Goal: Information Seeking & Learning: Learn about a topic

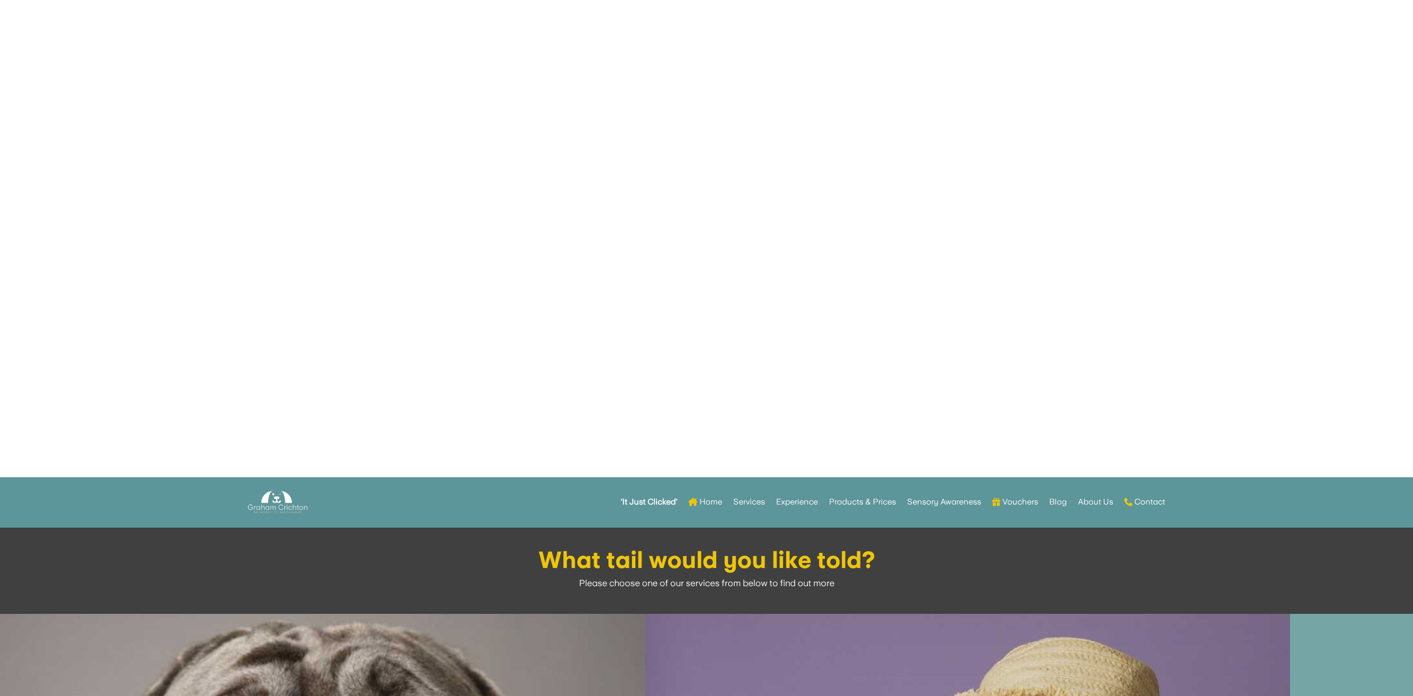
scroll to position [202, 0]
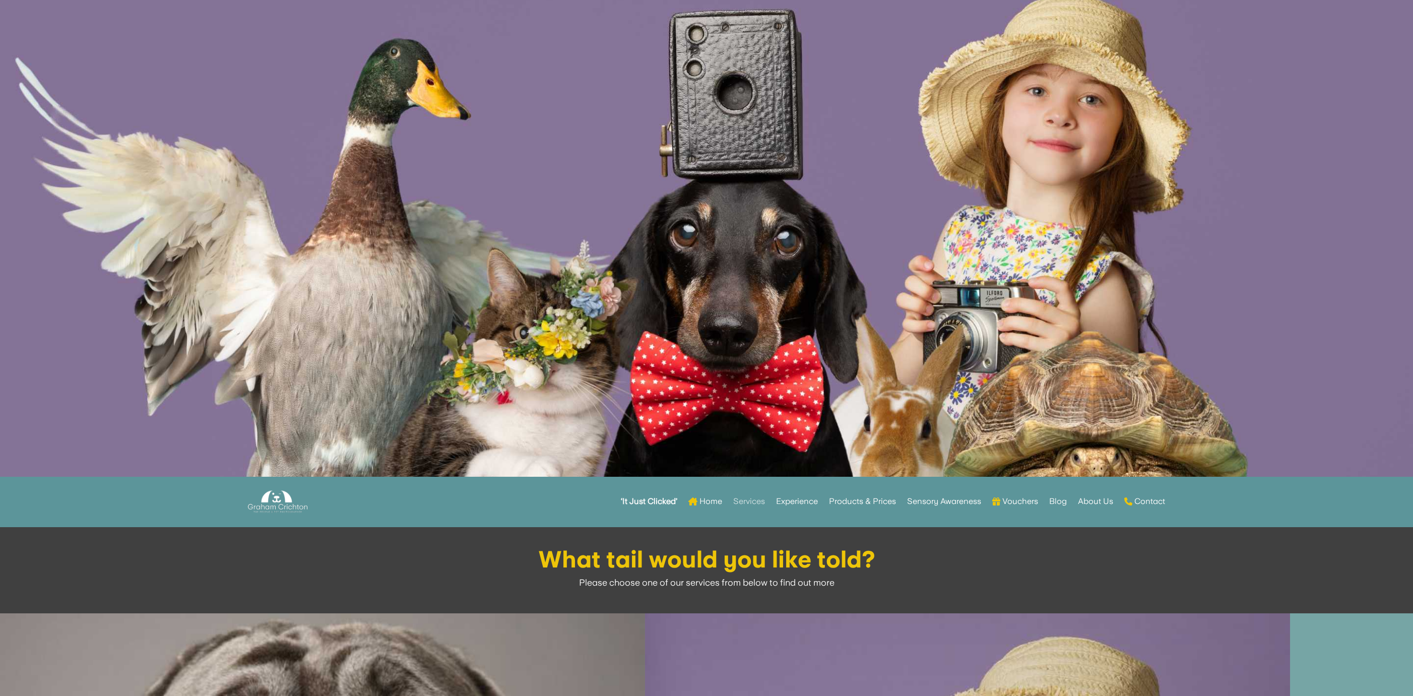
click at [750, 500] on link "Services" at bounding box center [749, 501] width 32 height 39
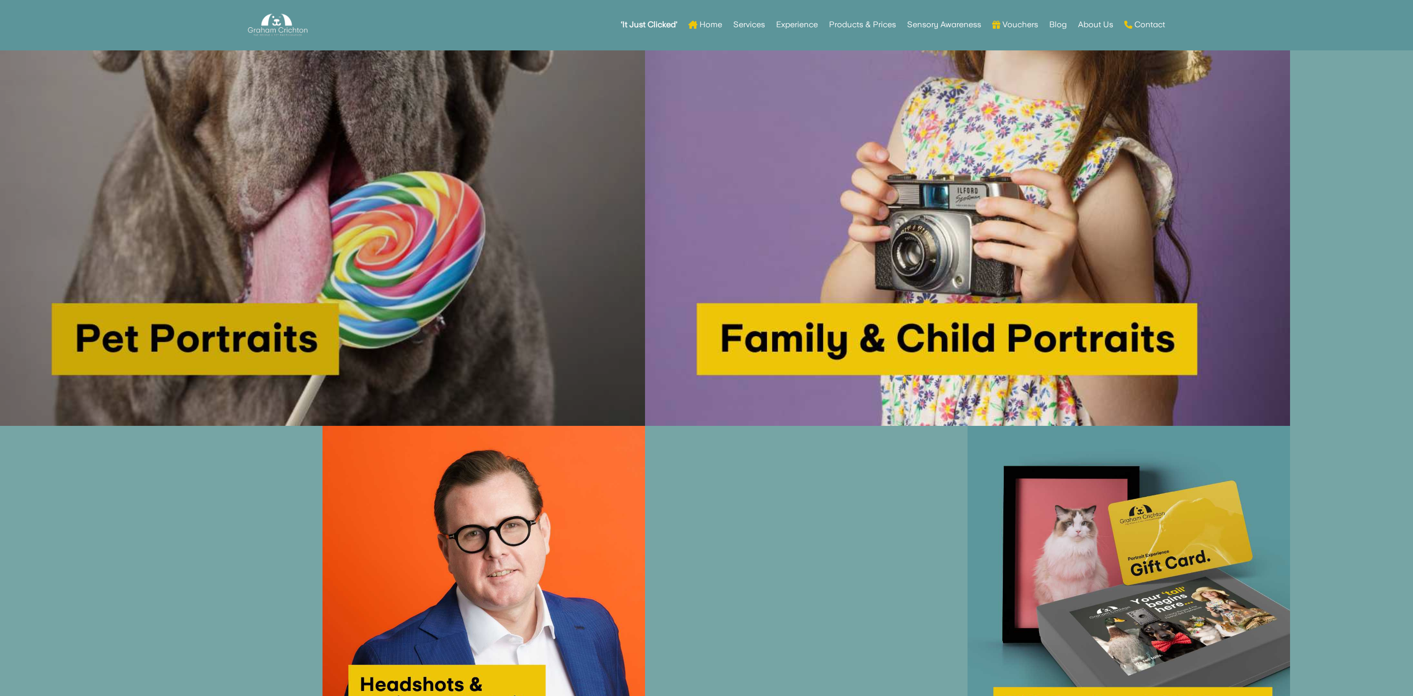
scroll to position [1058, 0]
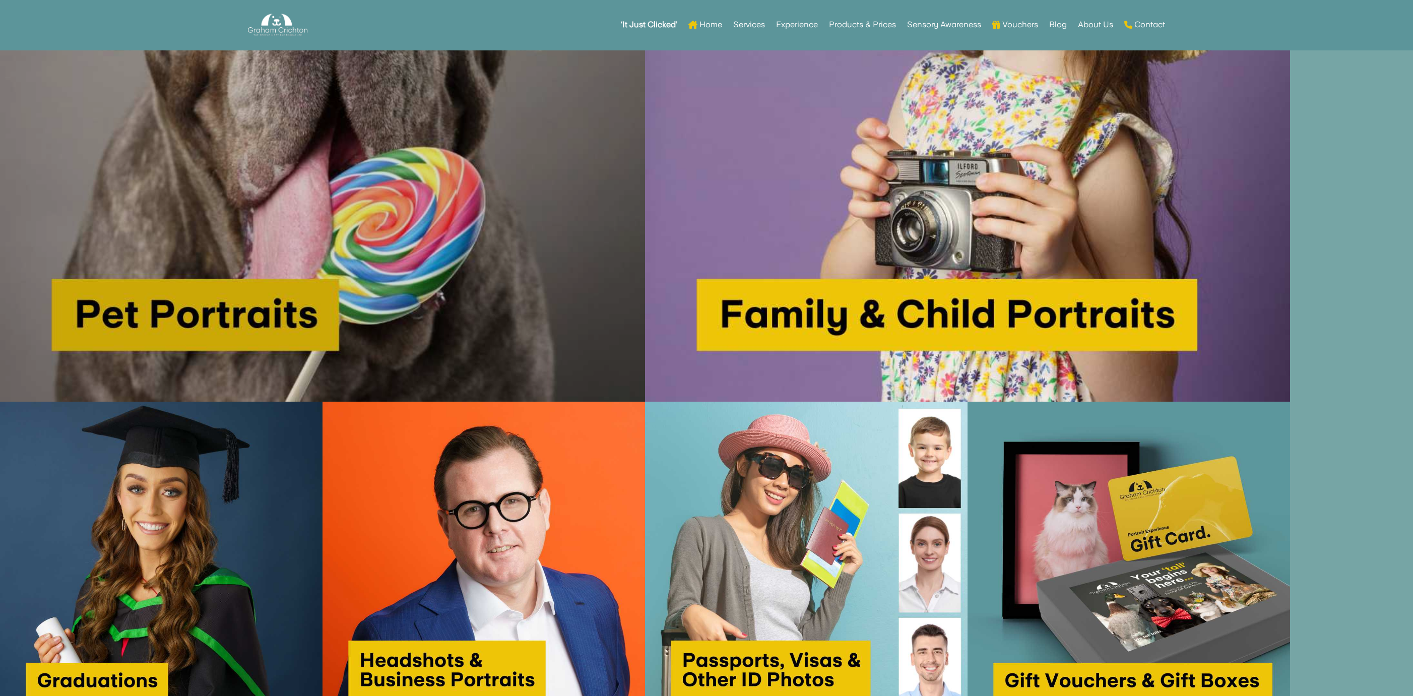
click at [269, 317] on img at bounding box center [322, 79] width 645 height 645
